Goal: Navigation & Orientation: Find specific page/section

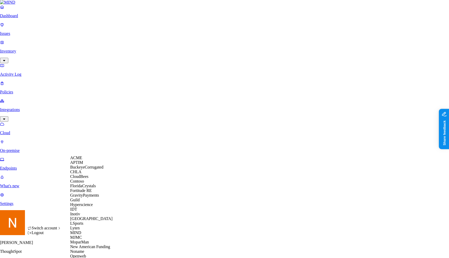
scroll to position [163, 0]
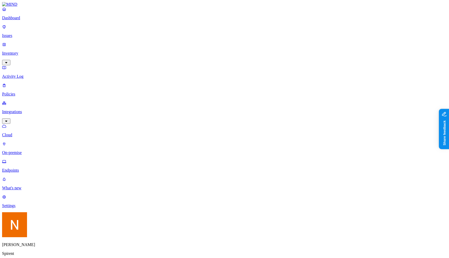
click at [29, 33] on p "Issues" at bounding box center [224, 35] width 445 height 5
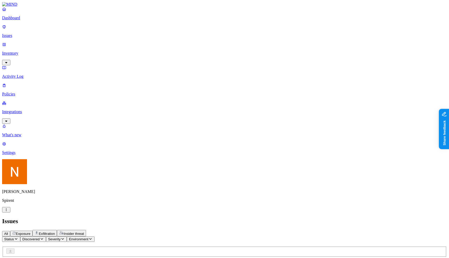
click at [33, 20] on p "Dashboard" at bounding box center [224, 18] width 445 height 5
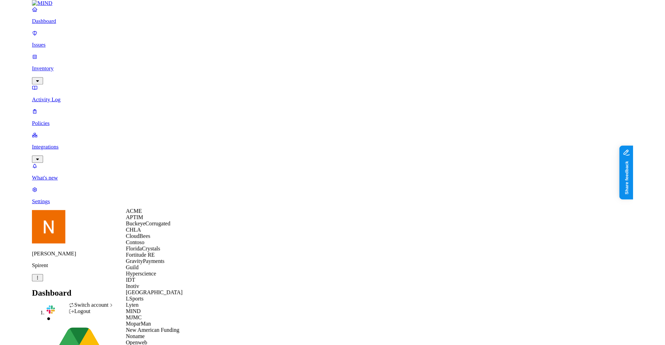
scroll to position [83, 0]
